Goal: Complete application form

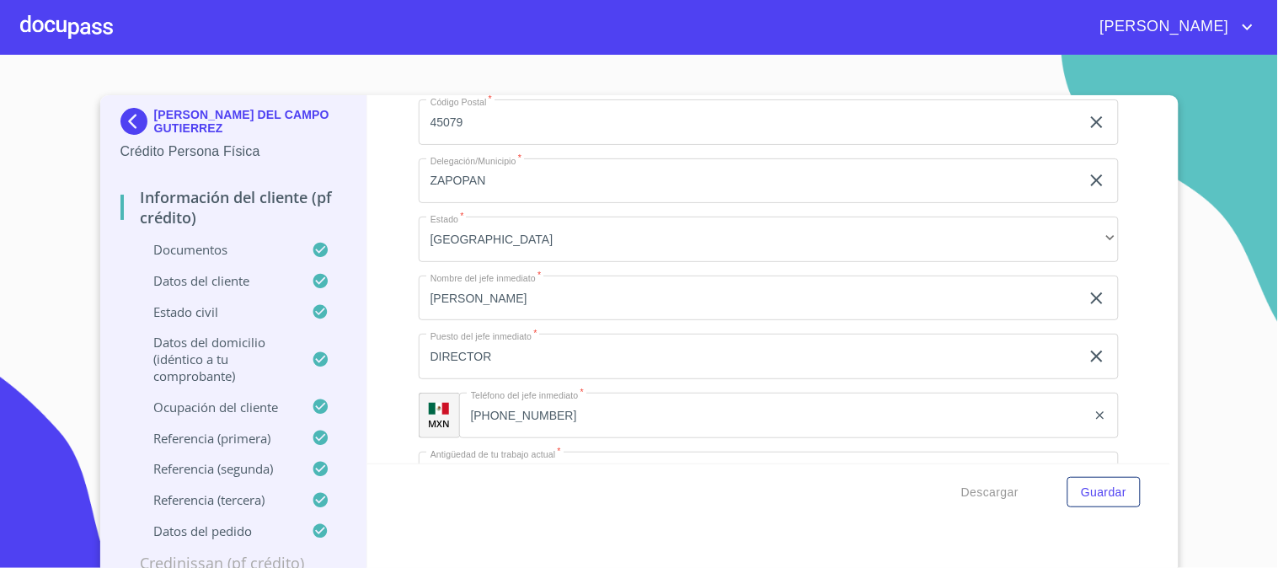
scroll to position [6832, 0]
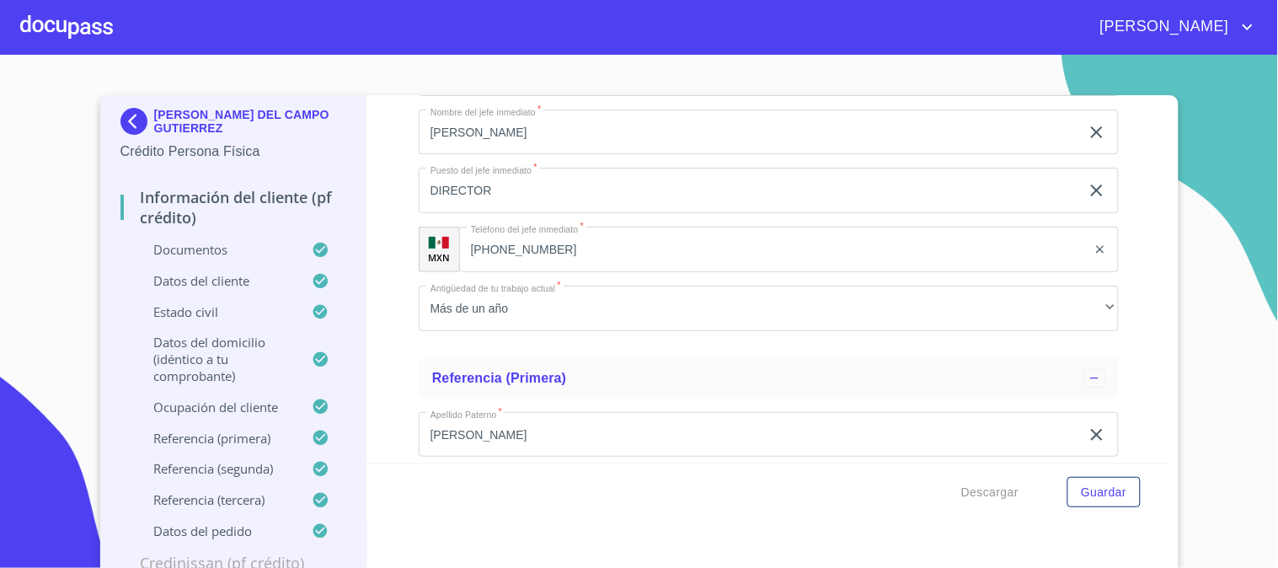
click at [220, 257] on p "Documentos" at bounding box center [216, 249] width 192 height 17
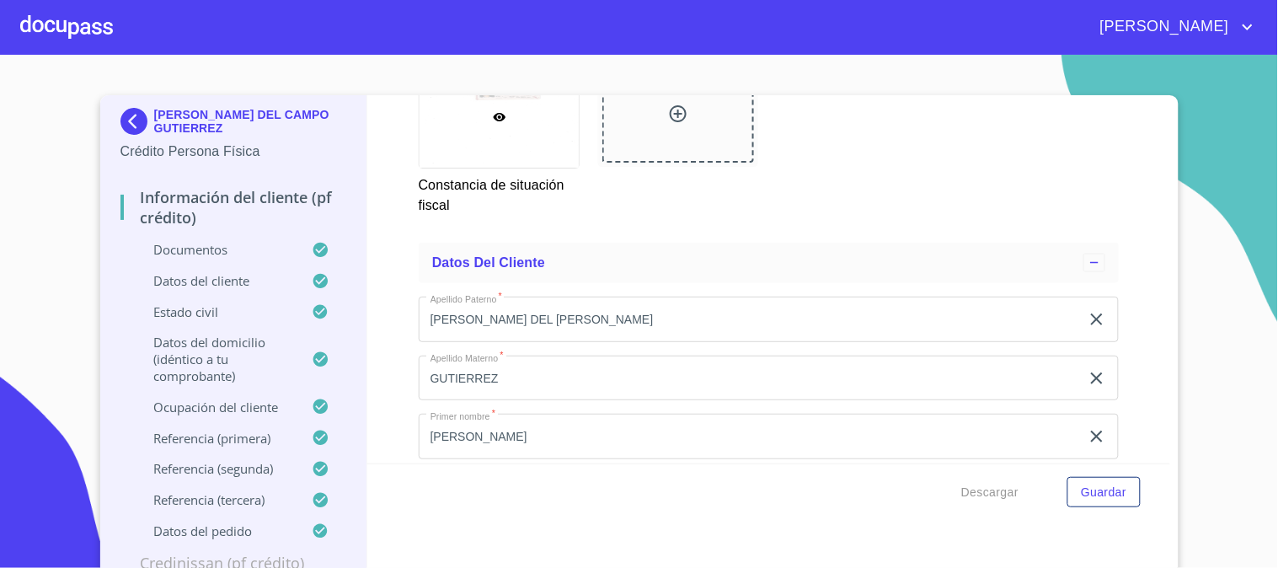
scroll to position [3799, 0]
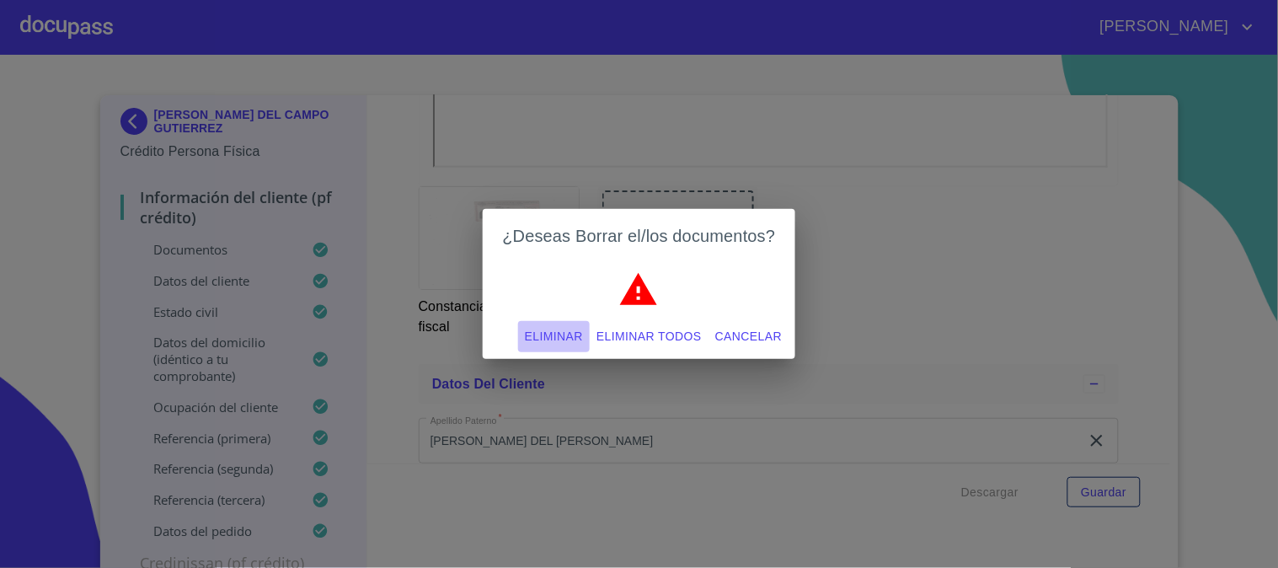
click at [553, 341] on span "Eliminar" at bounding box center [554, 336] width 58 height 21
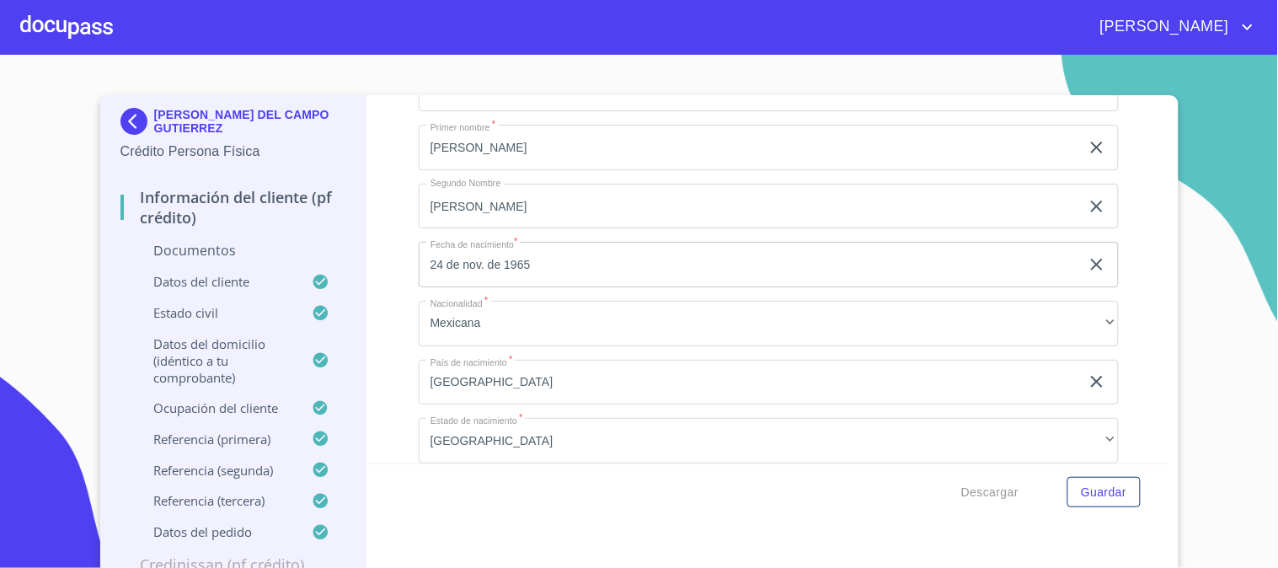
scroll to position [3705, 0]
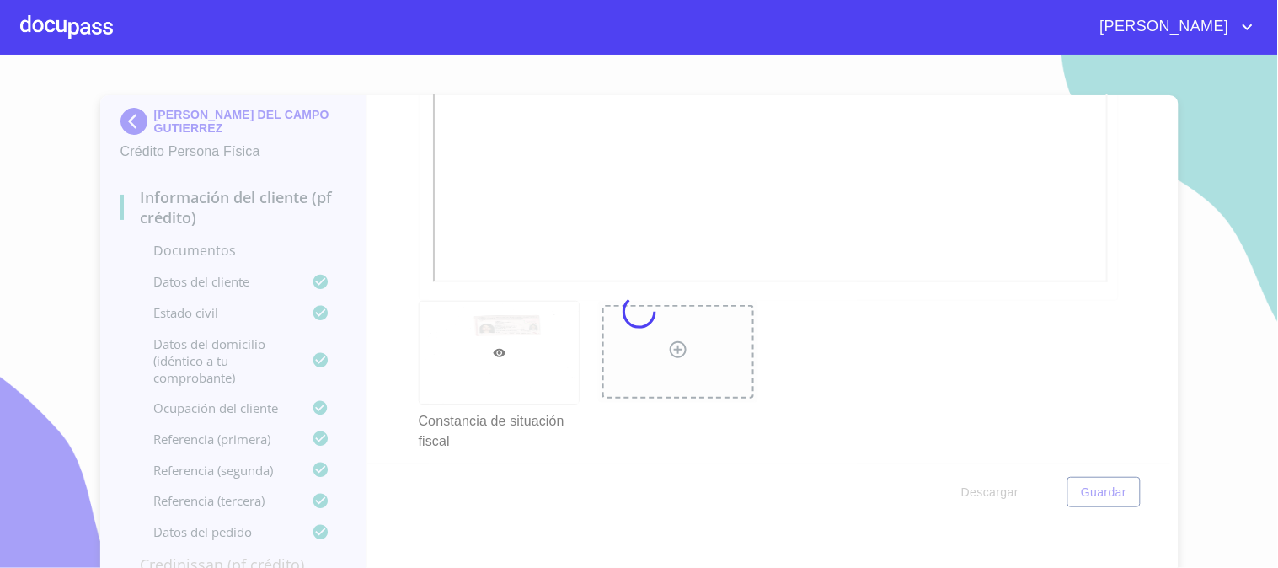
click at [366, 278] on div at bounding box center [639, 311] width 1278 height 513
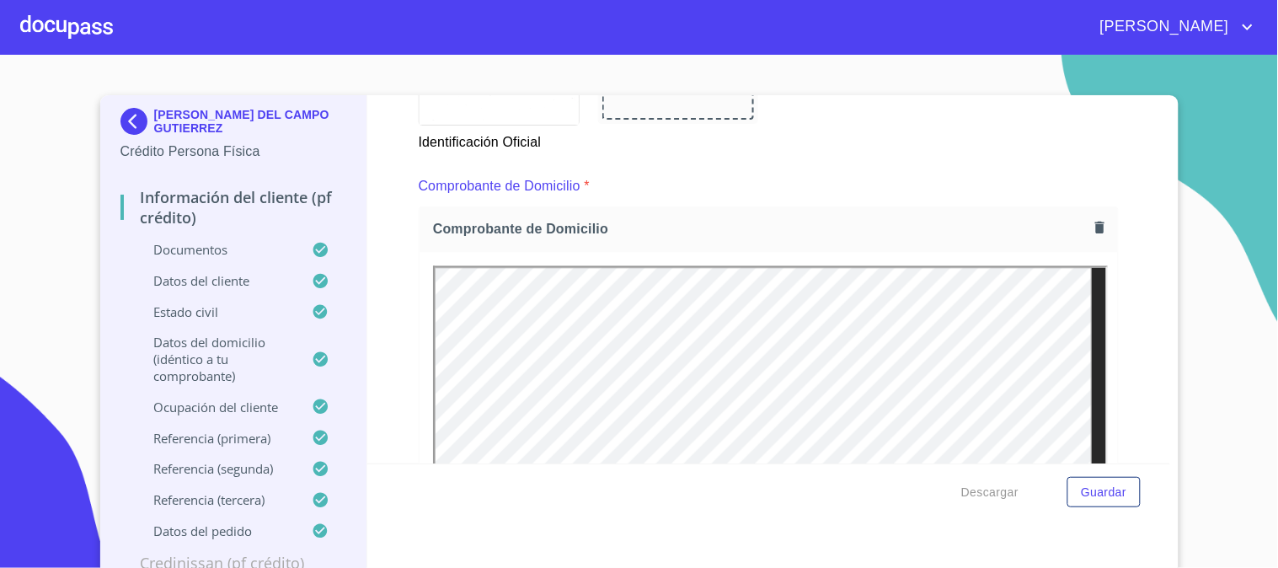
scroll to position [804, 0]
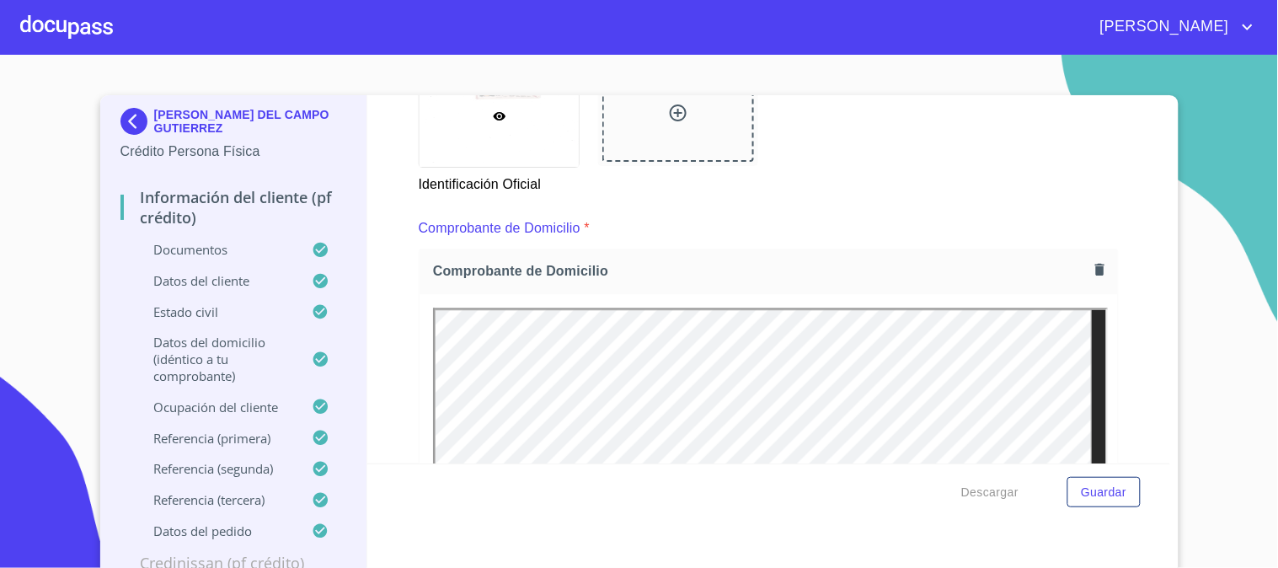
click at [1092, 262] on icon "button" at bounding box center [1100, 270] width 16 height 16
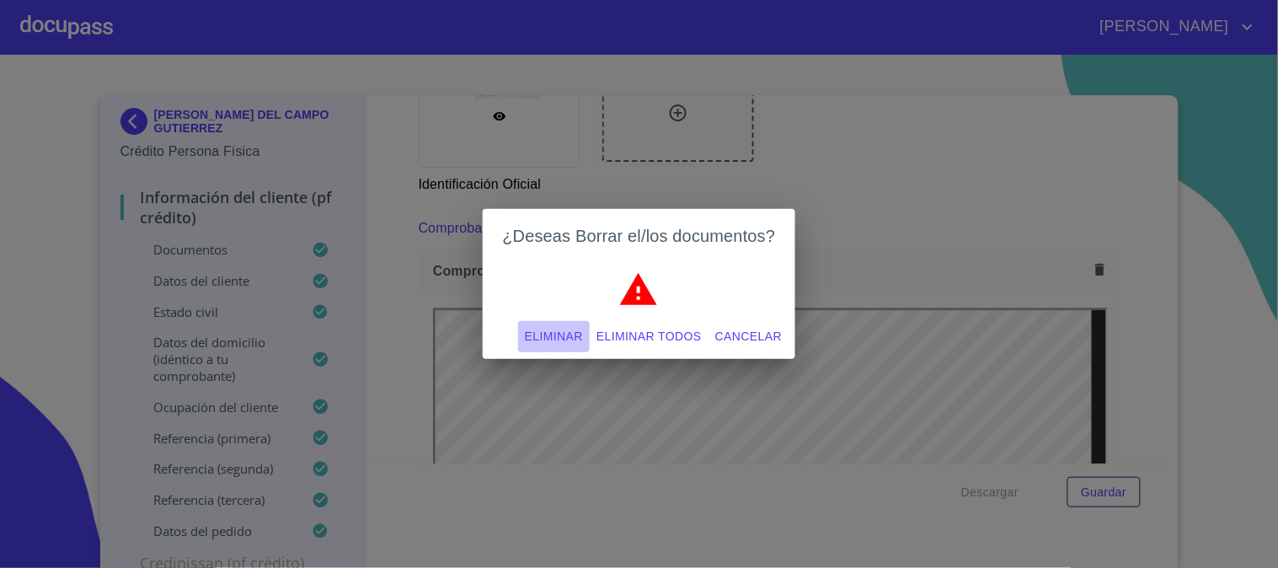
click at [526, 334] on span "Eliminar" at bounding box center [554, 336] width 58 height 21
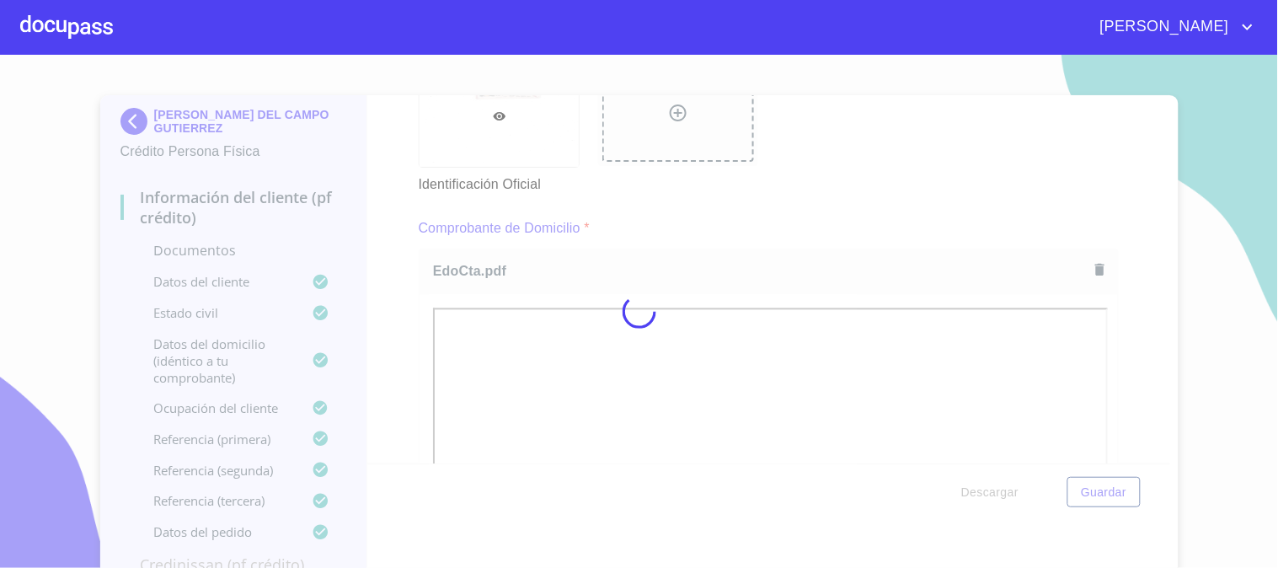
click at [1110, 186] on div at bounding box center [639, 311] width 1278 height 513
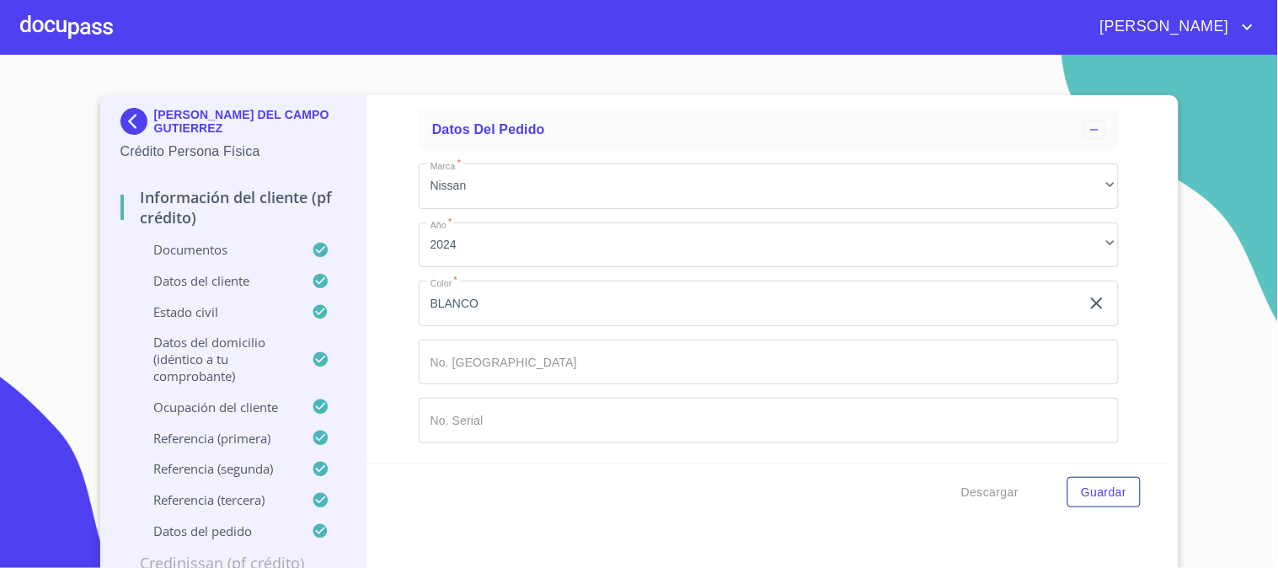
scroll to position [9684, 0]
click at [601, 366] on input "Documento de identificación   *" at bounding box center [769, 361] width 700 height 45
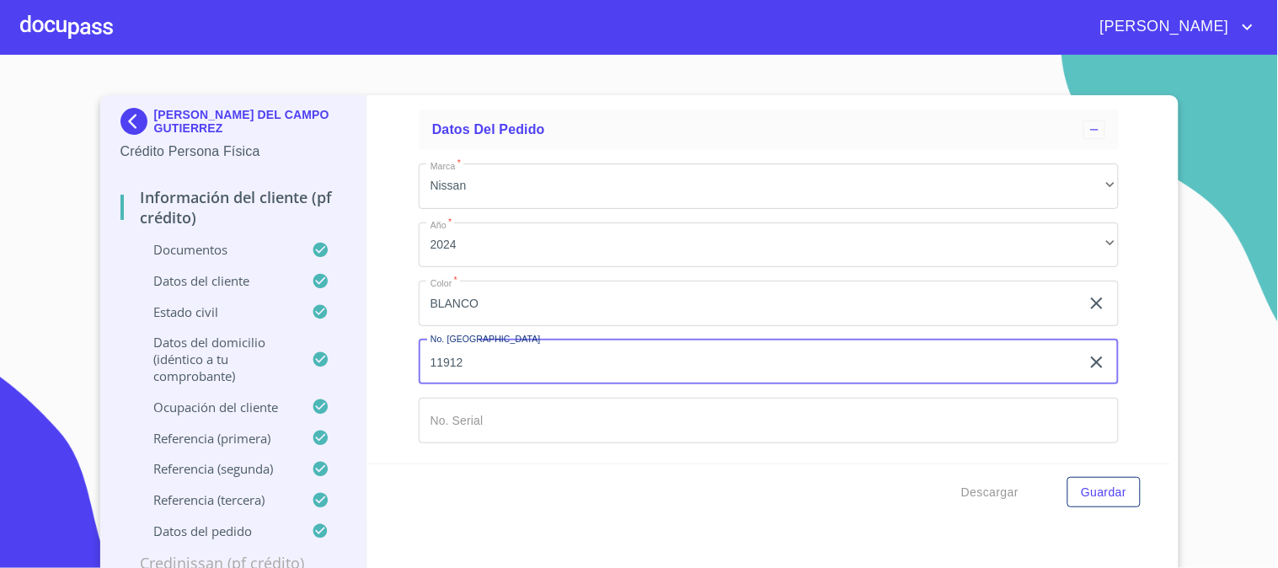
type input "11912"
click at [559, 405] on input "Documento de identificación   *" at bounding box center [769, 420] width 700 height 45
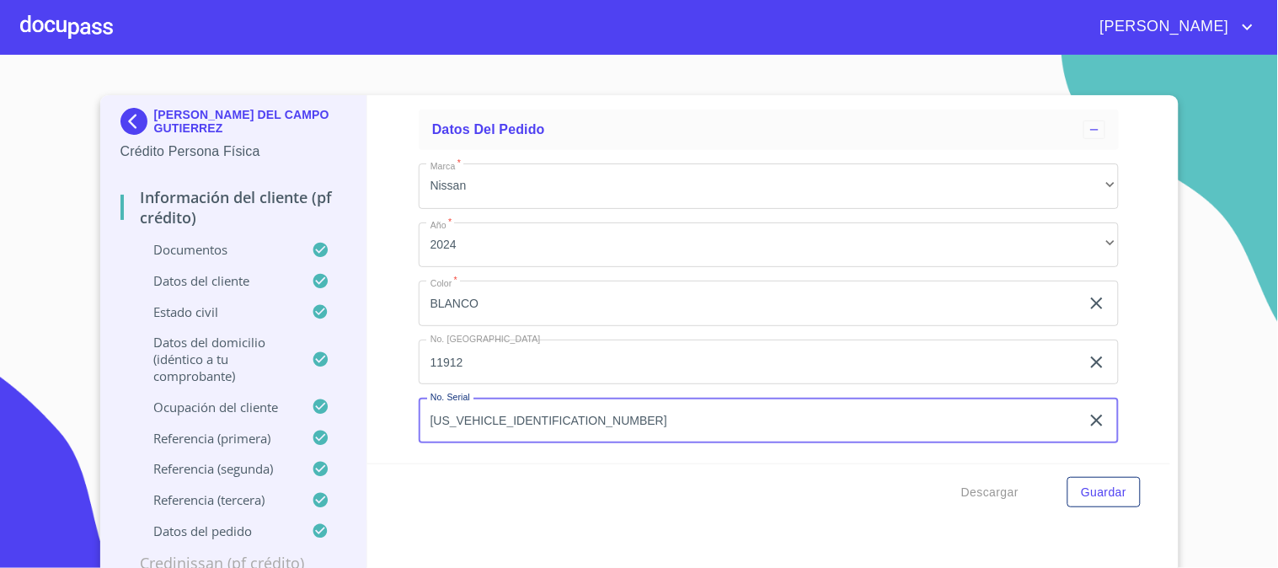
scroll to position [9, 0]
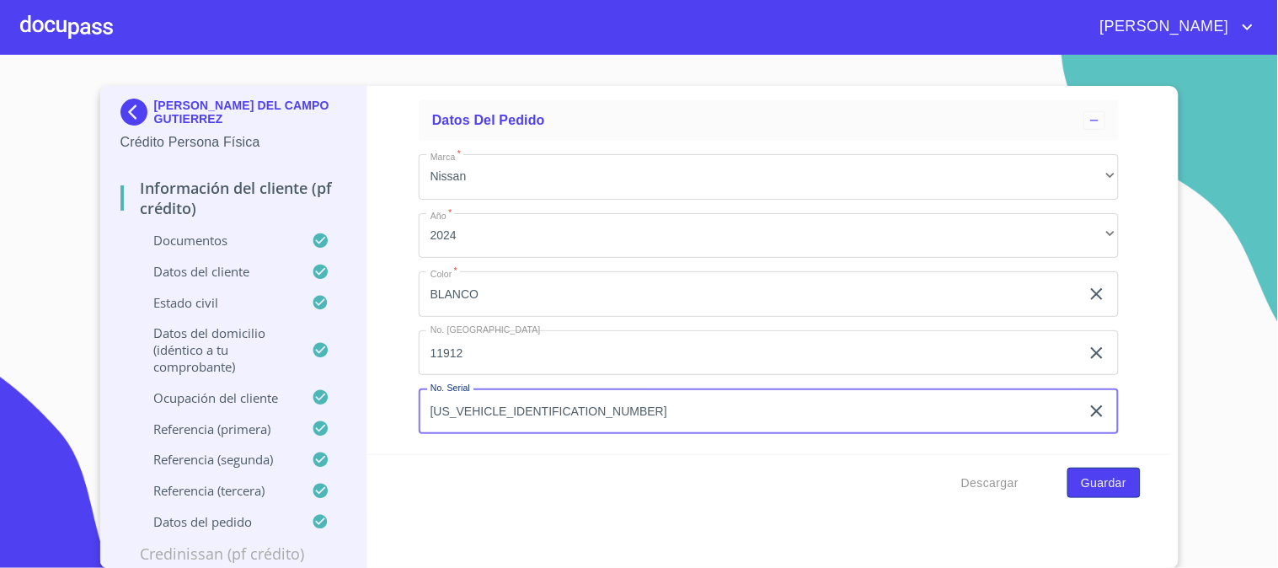
type input "[US_VEHICLE_IDENTIFICATION_NUMBER]"
click at [1089, 481] on span "Guardar" at bounding box center [1103, 483] width 45 height 21
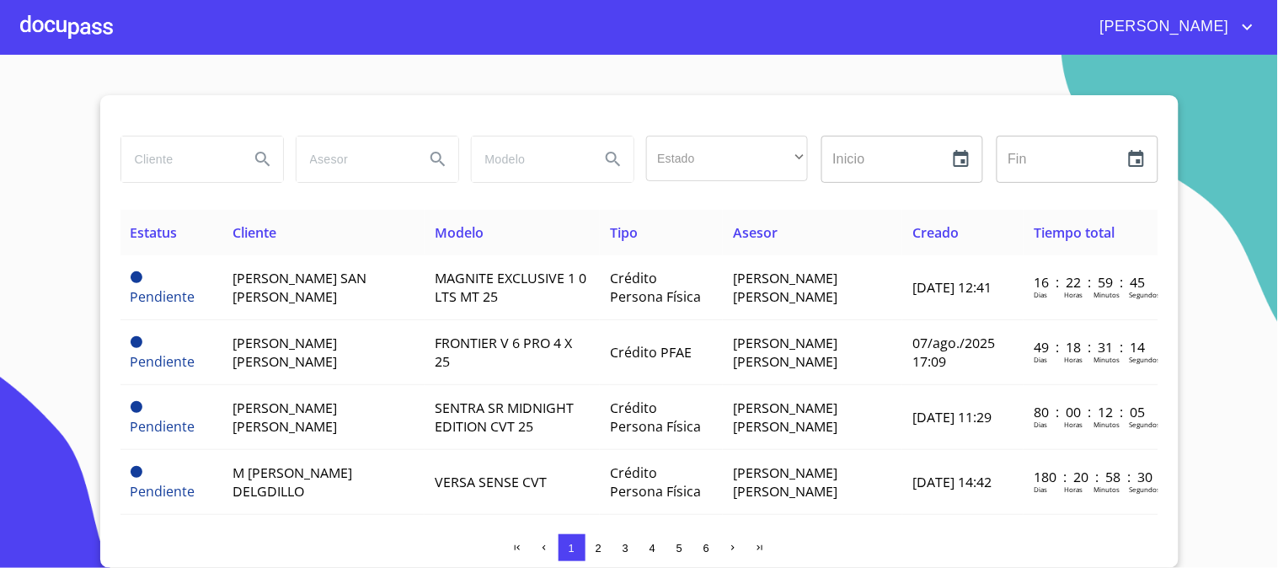
click at [38, 34] on div at bounding box center [66, 27] width 93 height 54
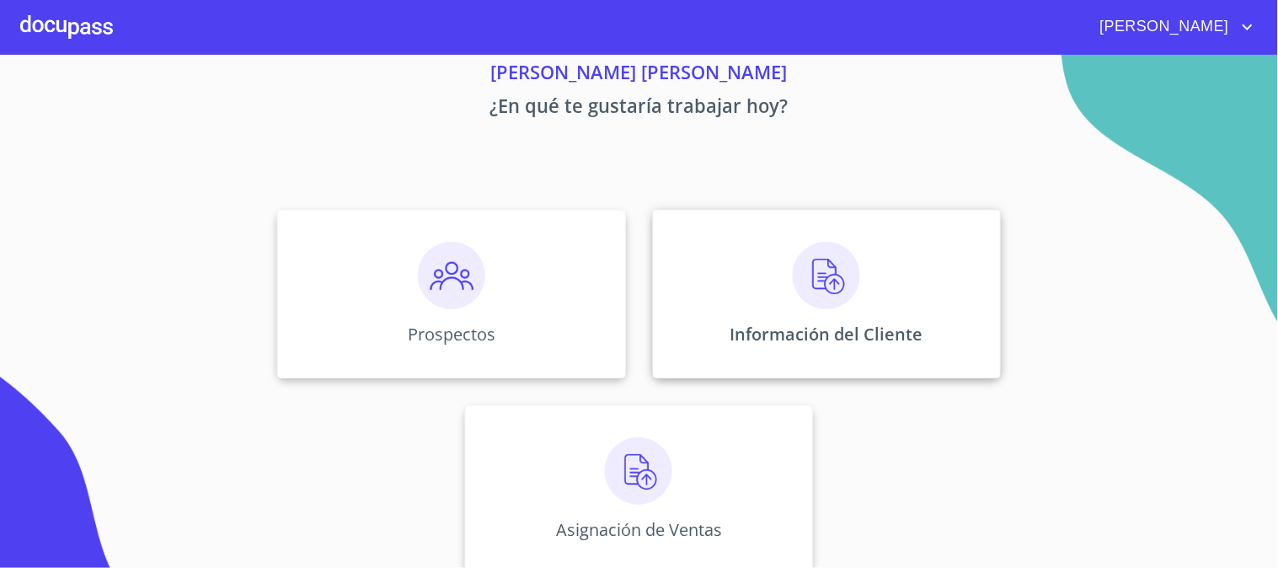
scroll to position [82, 0]
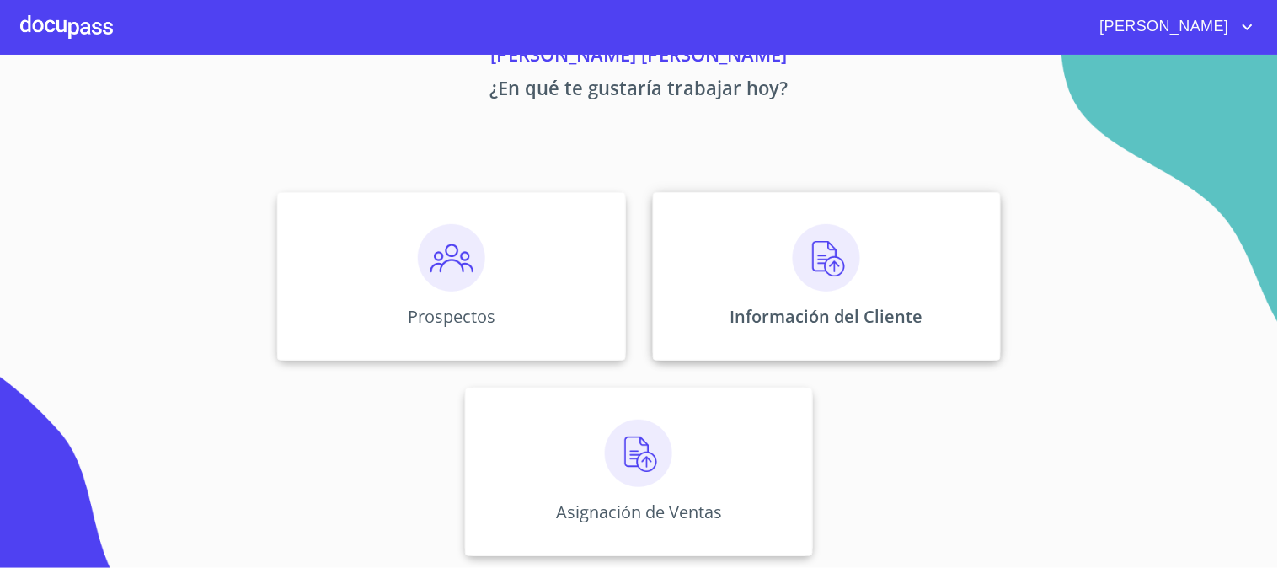
click at [831, 290] on img at bounding box center [826, 257] width 67 height 67
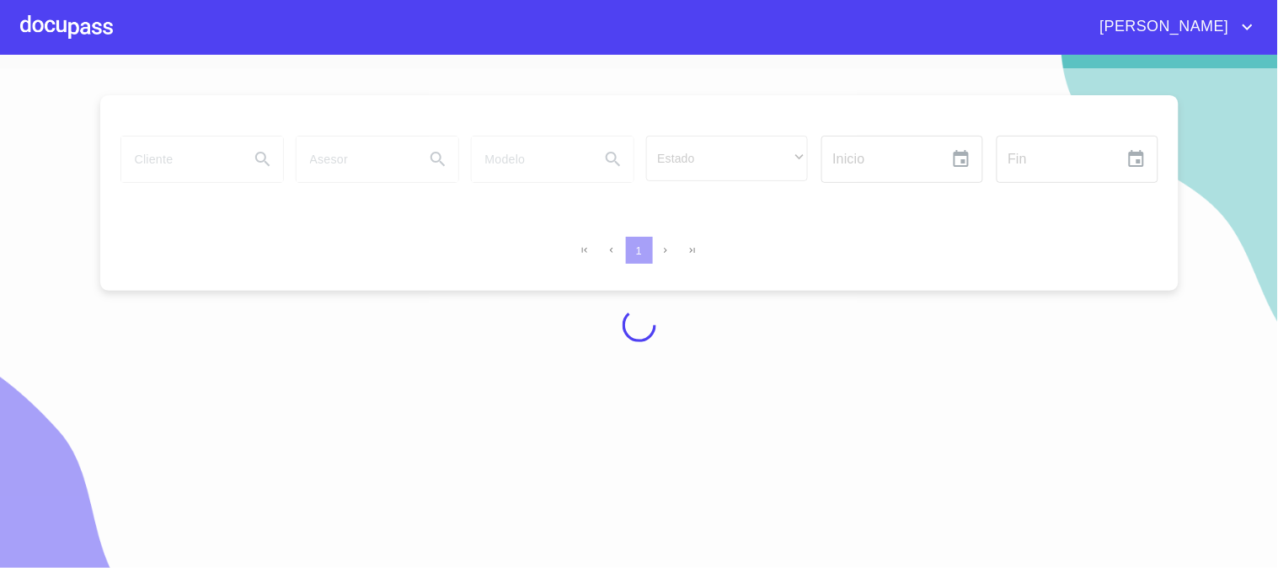
click at [60, 22] on div at bounding box center [66, 27] width 93 height 54
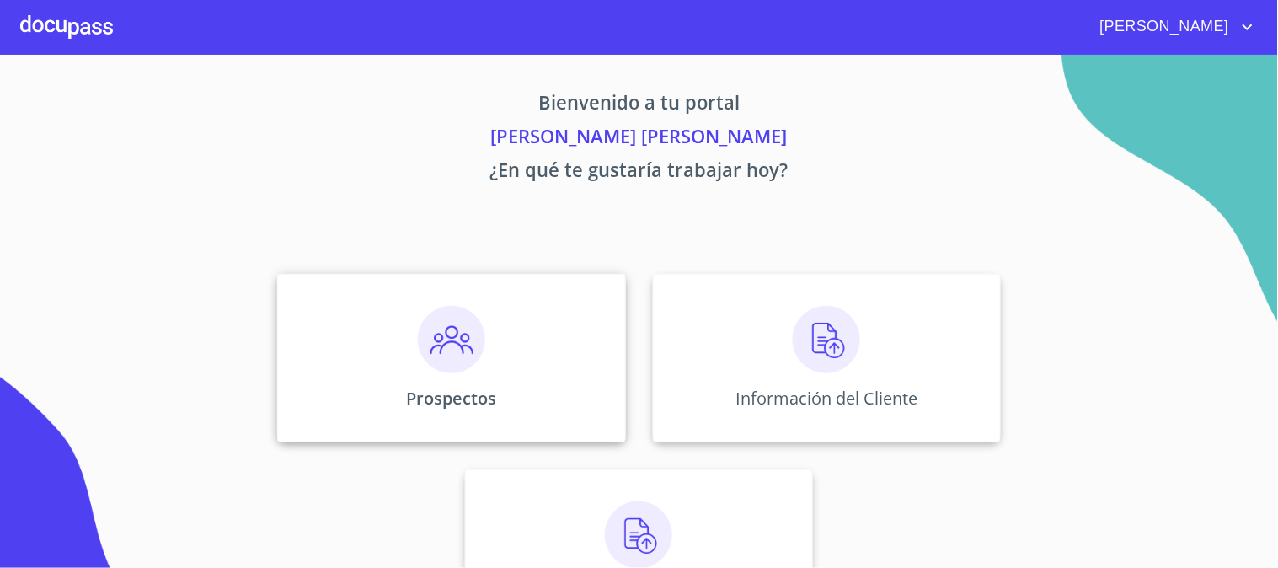
scroll to position [82, 0]
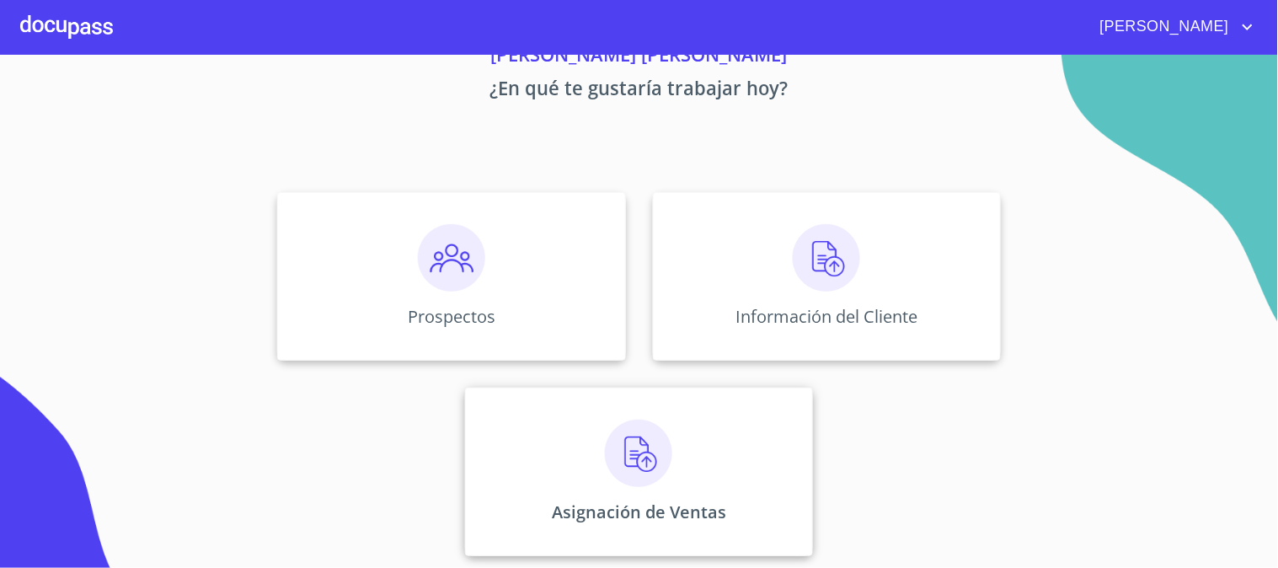
click at [643, 427] on img at bounding box center [638, 452] width 67 height 67
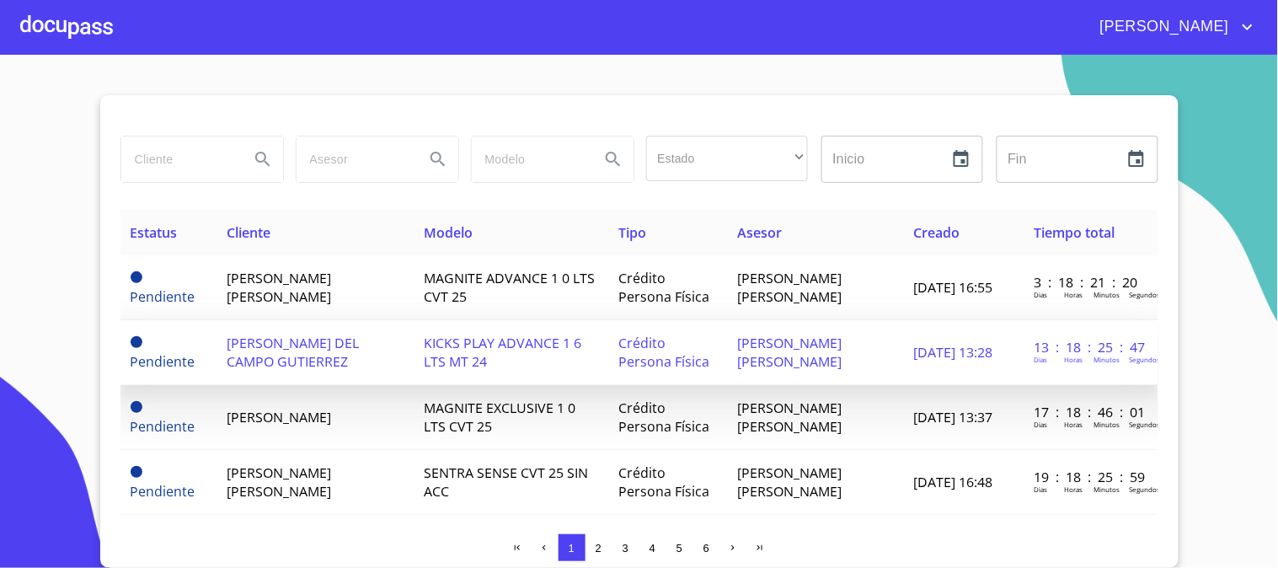
click at [347, 382] on td "[PERSON_NAME] DEL CAMPO GUTIERREZ" at bounding box center [314, 352] width 197 height 65
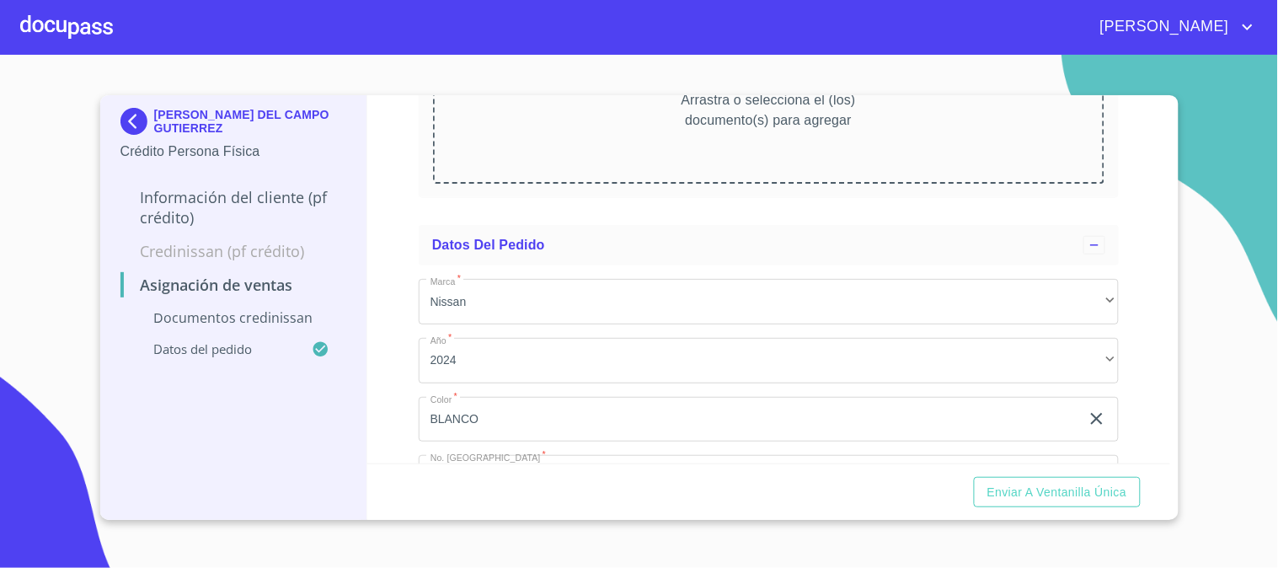
scroll to position [187, 0]
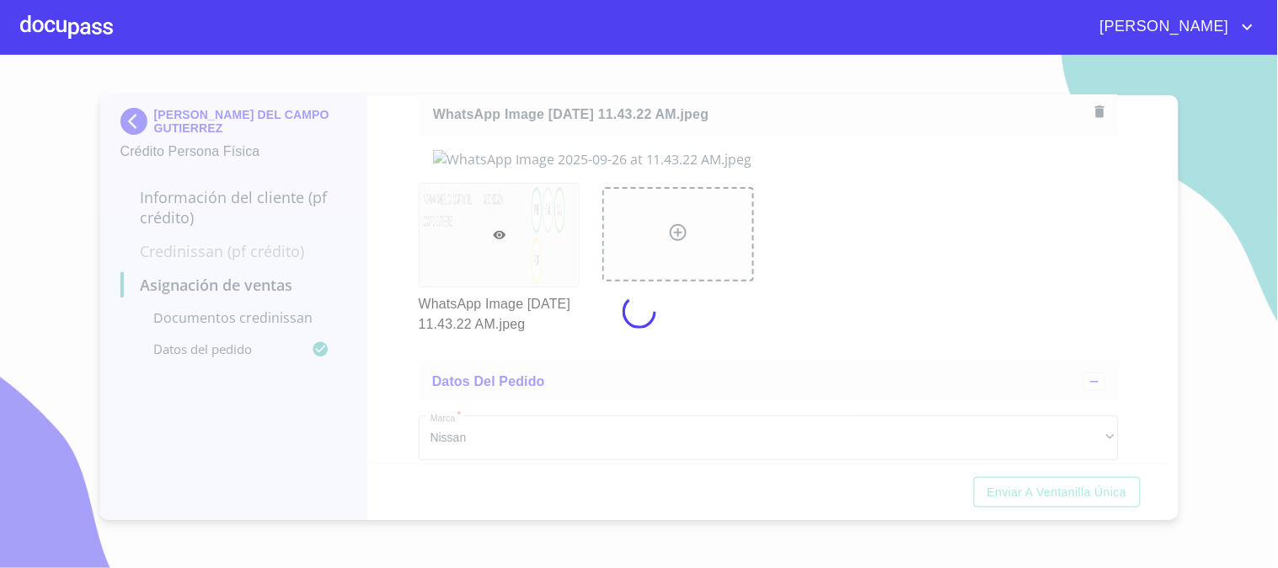
click at [415, 224] on div at bounding box center [639, 311] width 1278 height 513
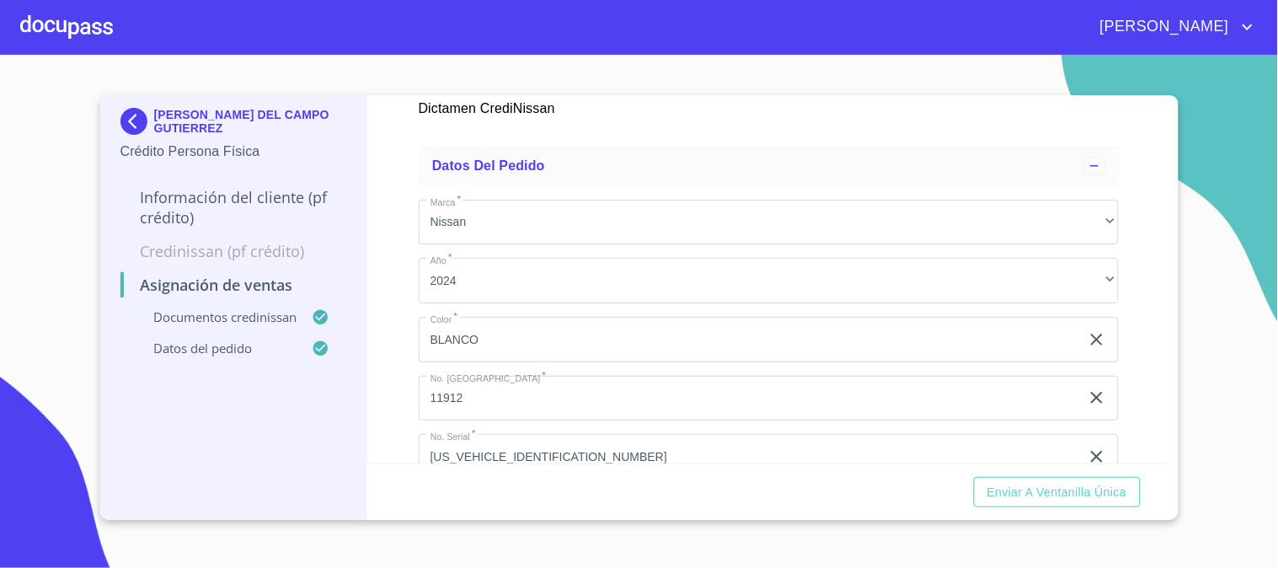
scroll to position [467, 0]
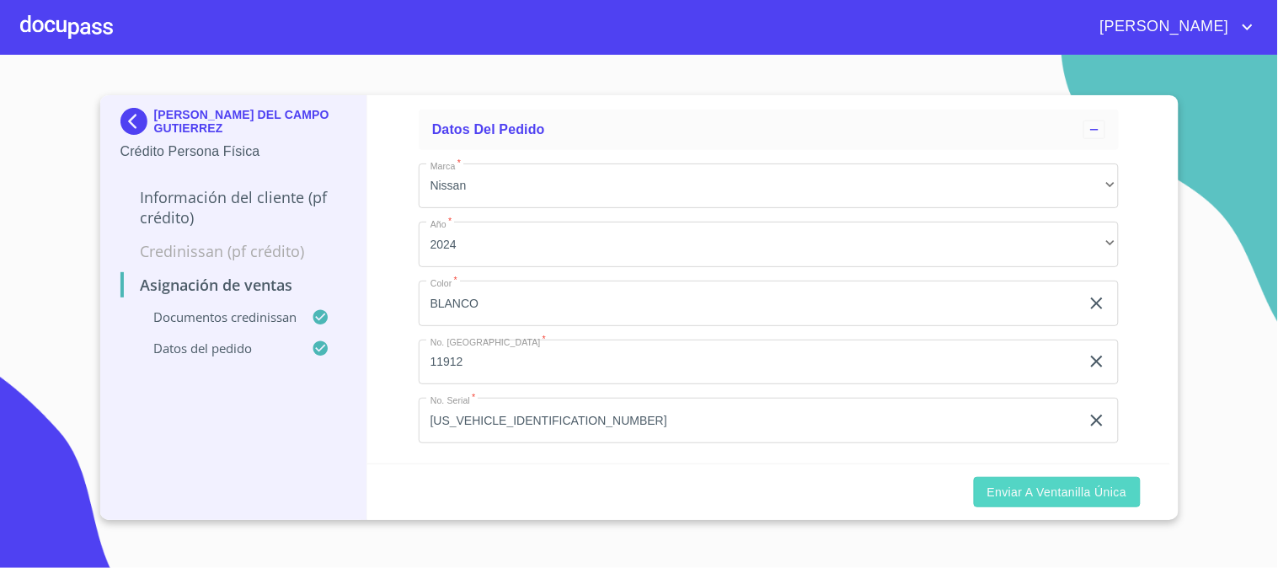
click at [1103, 495] on span "Enviar a Ventanilla única" at bounding box center [1057, 492] width 140 height 21
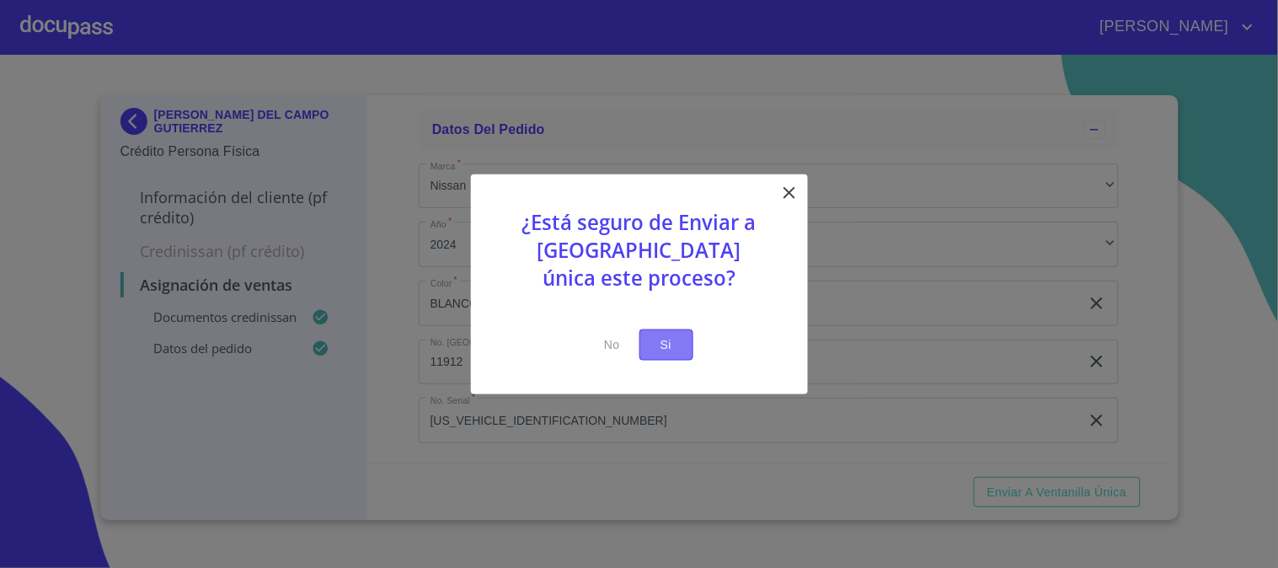
click at [677, 344] on span "Si" at bounding box center [666, 344] width 27 height 21
